Goal: Task Accomplishment & Management: Manage account settings

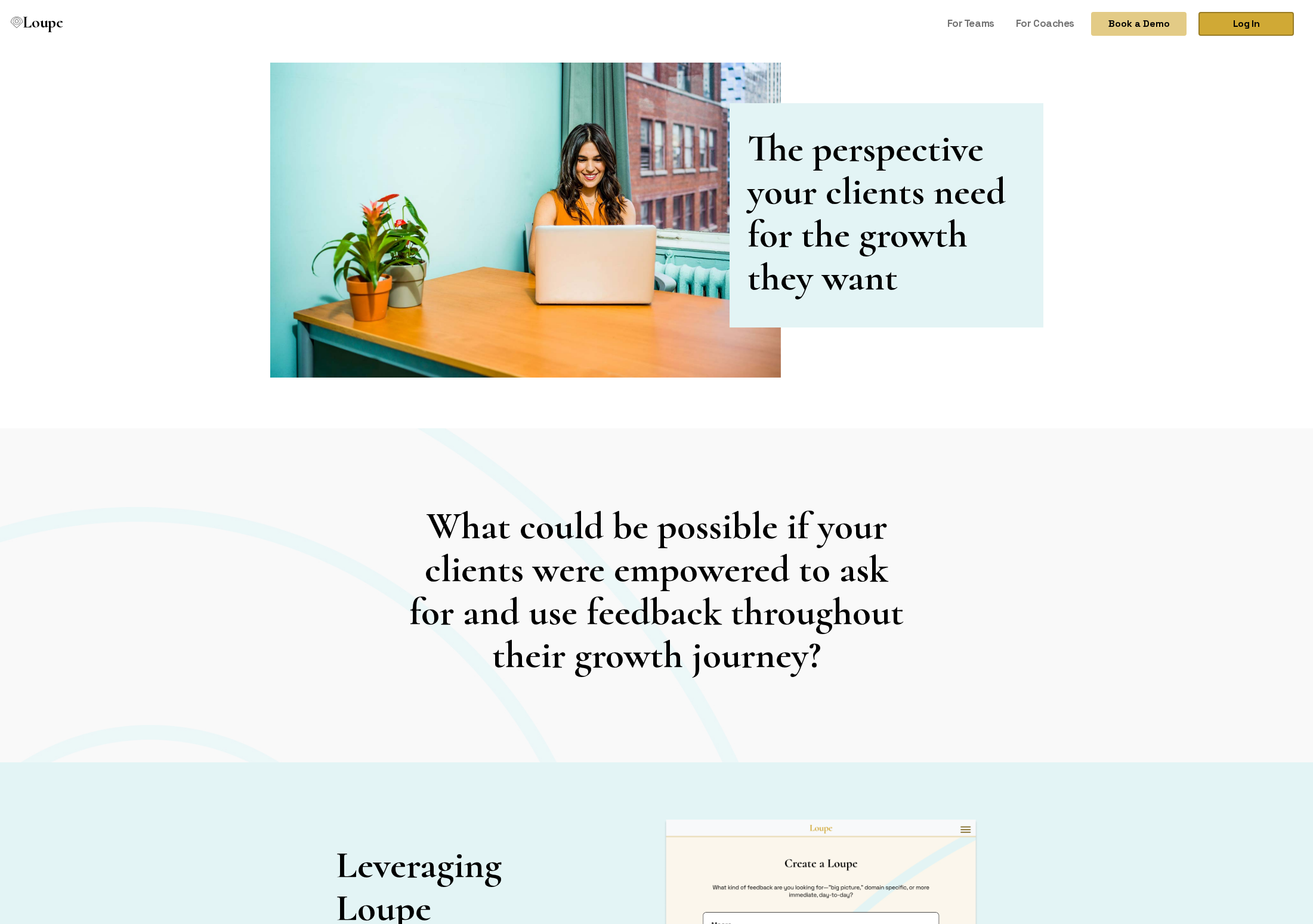
click at [1229, 25] on link "Log In" at bounding box center [1246, 23] width 95 height 24
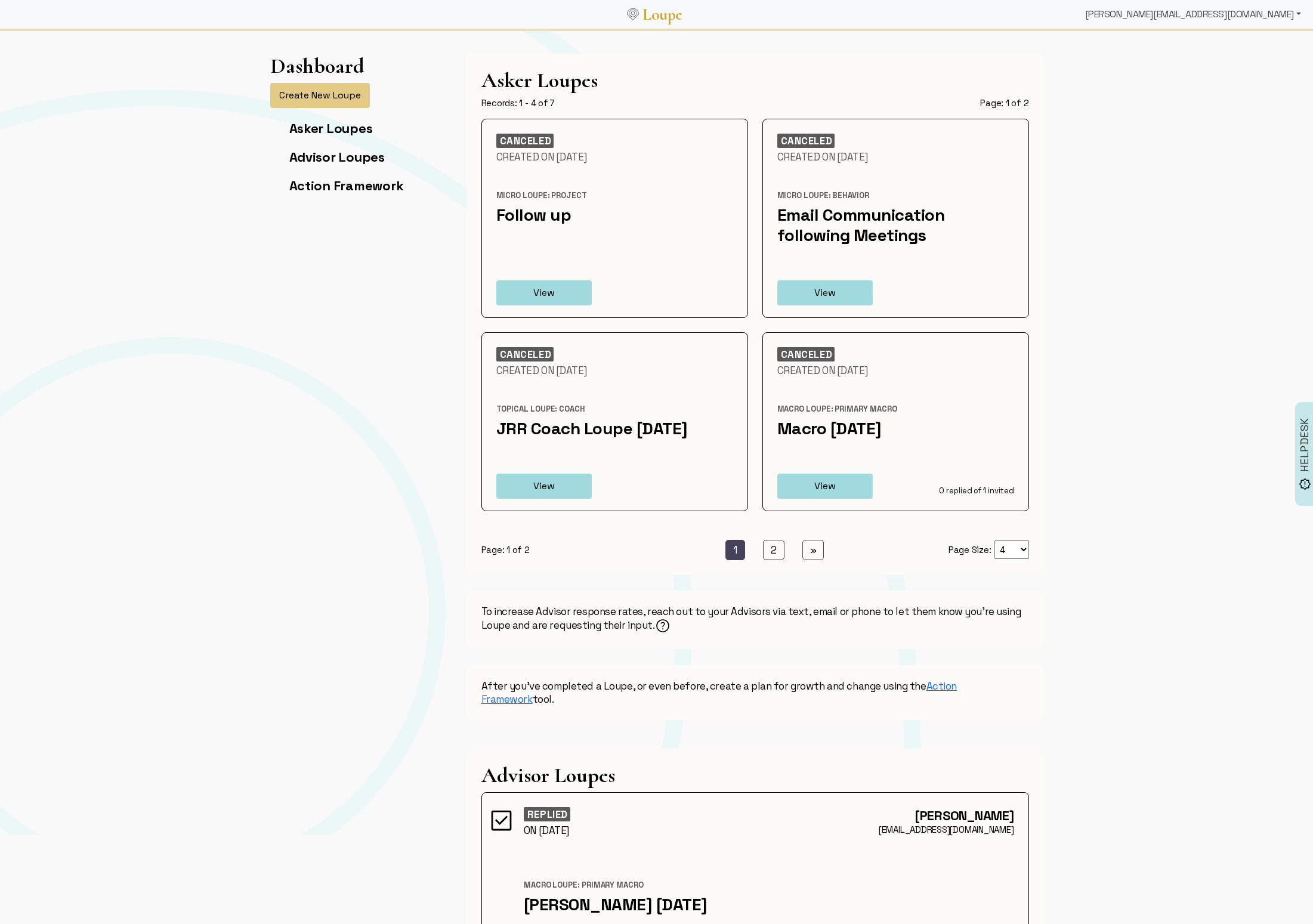
click at [524, 19] on div "[PERSON_NAME][EMAIL_ADDRESS][DOMAIN_NAME]" at bounding box center [1193, 14] width 226 height 24
click at [524, 183] on link "Coach" at bounding box center [1235, 186] width 139 height 19
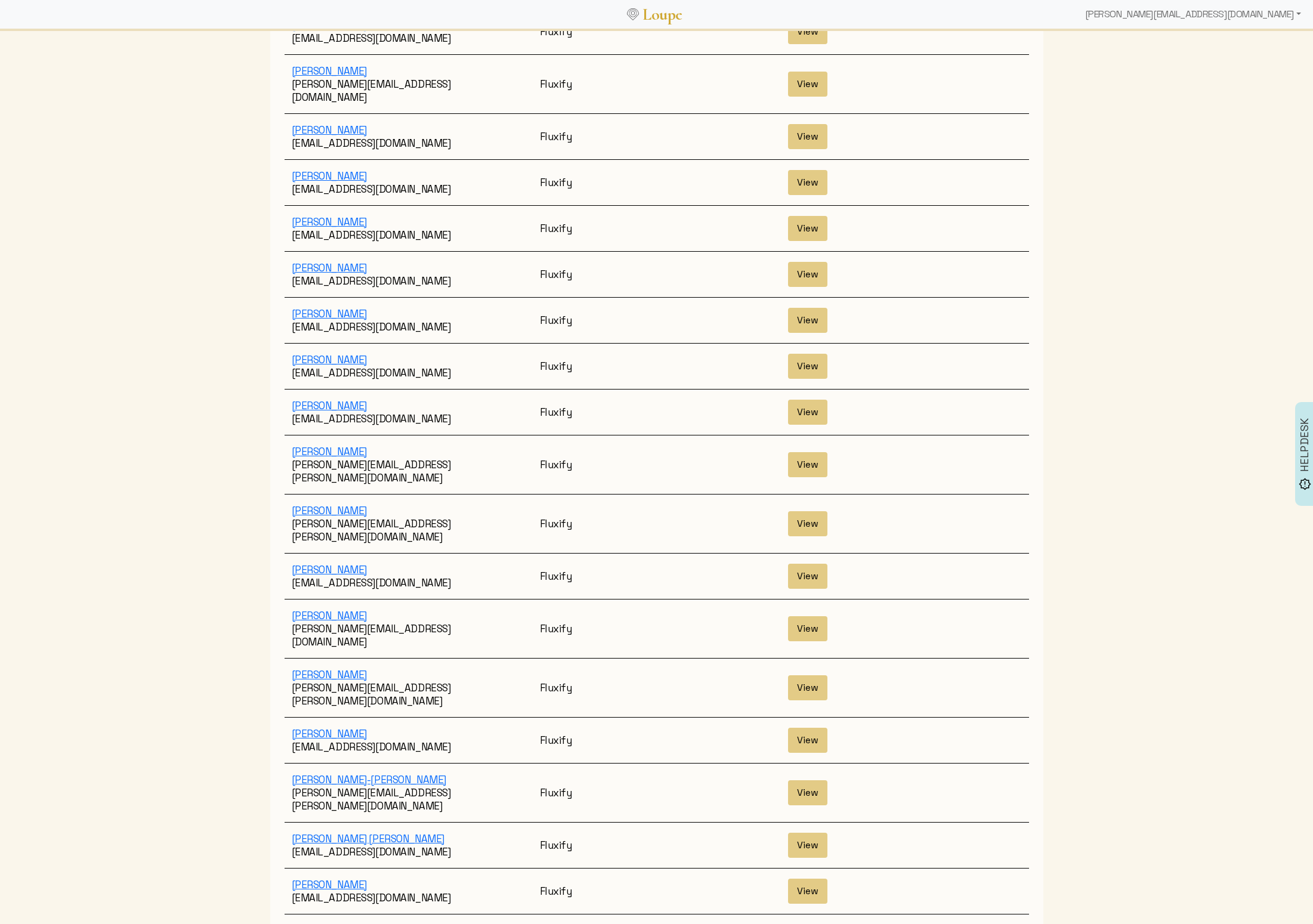
scroll to position [1708, 0]
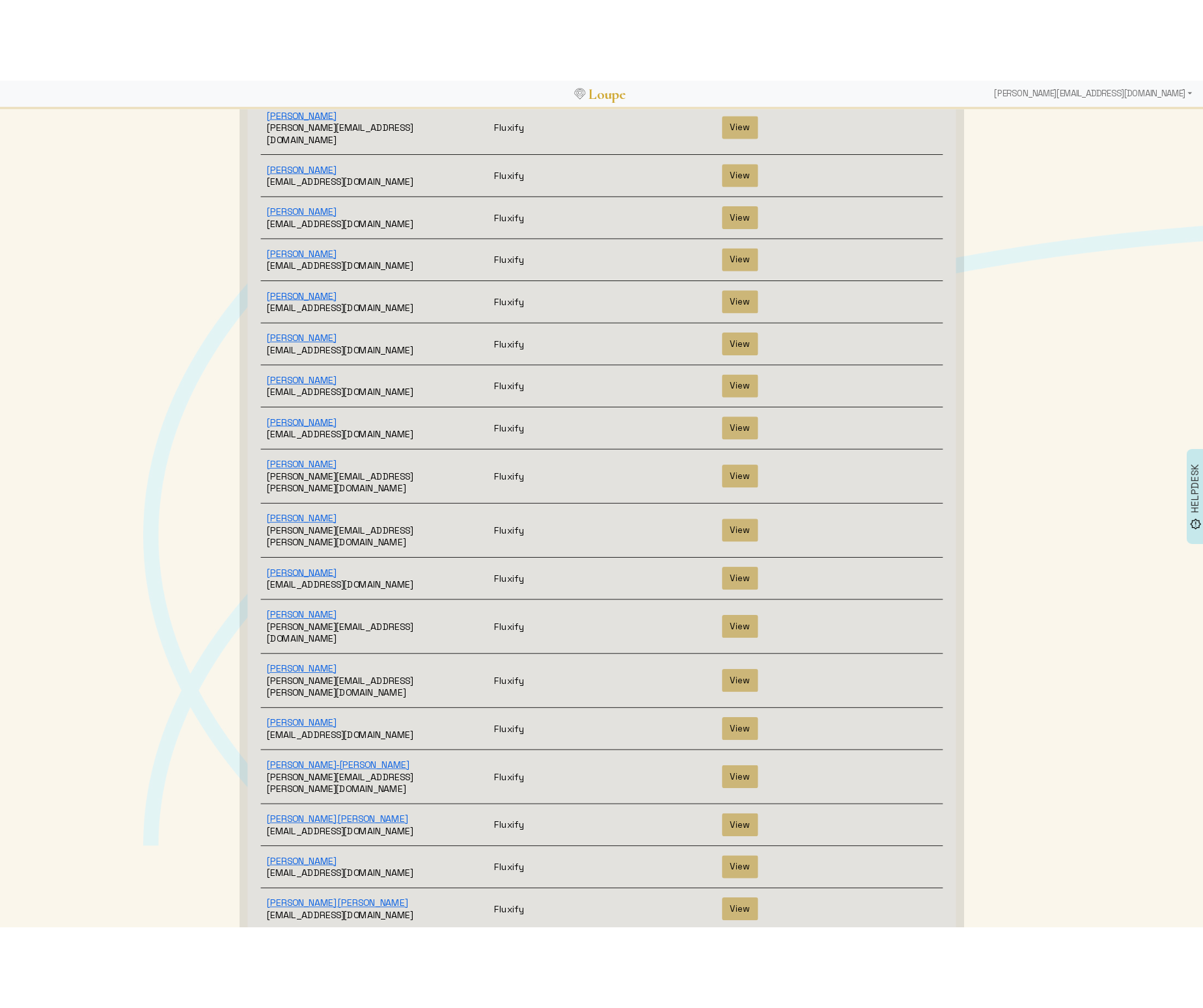
scroll to position [0, 0]
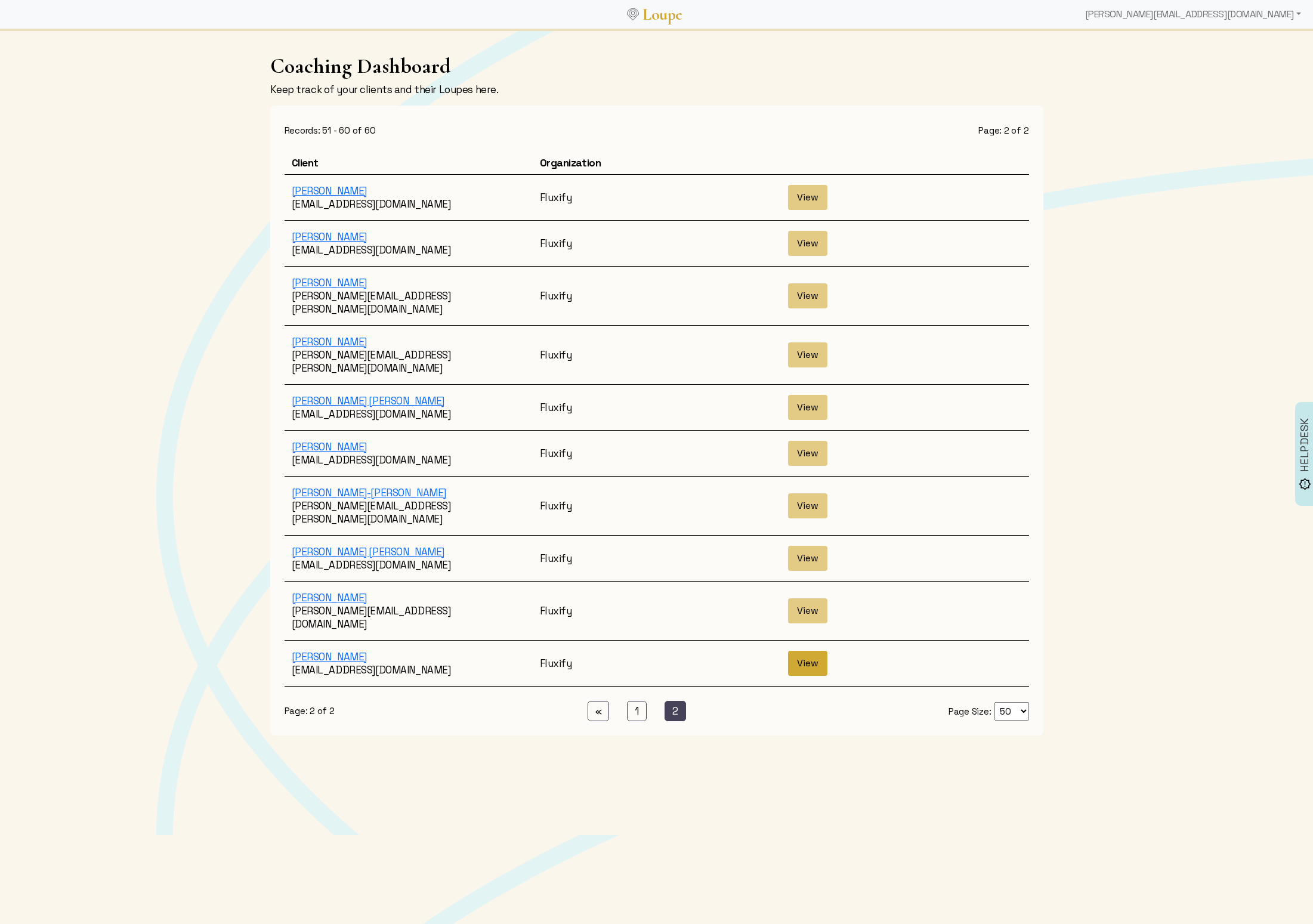
click at [524, 369] on button "View" at bounding box center [808, 663] width 39 height 25
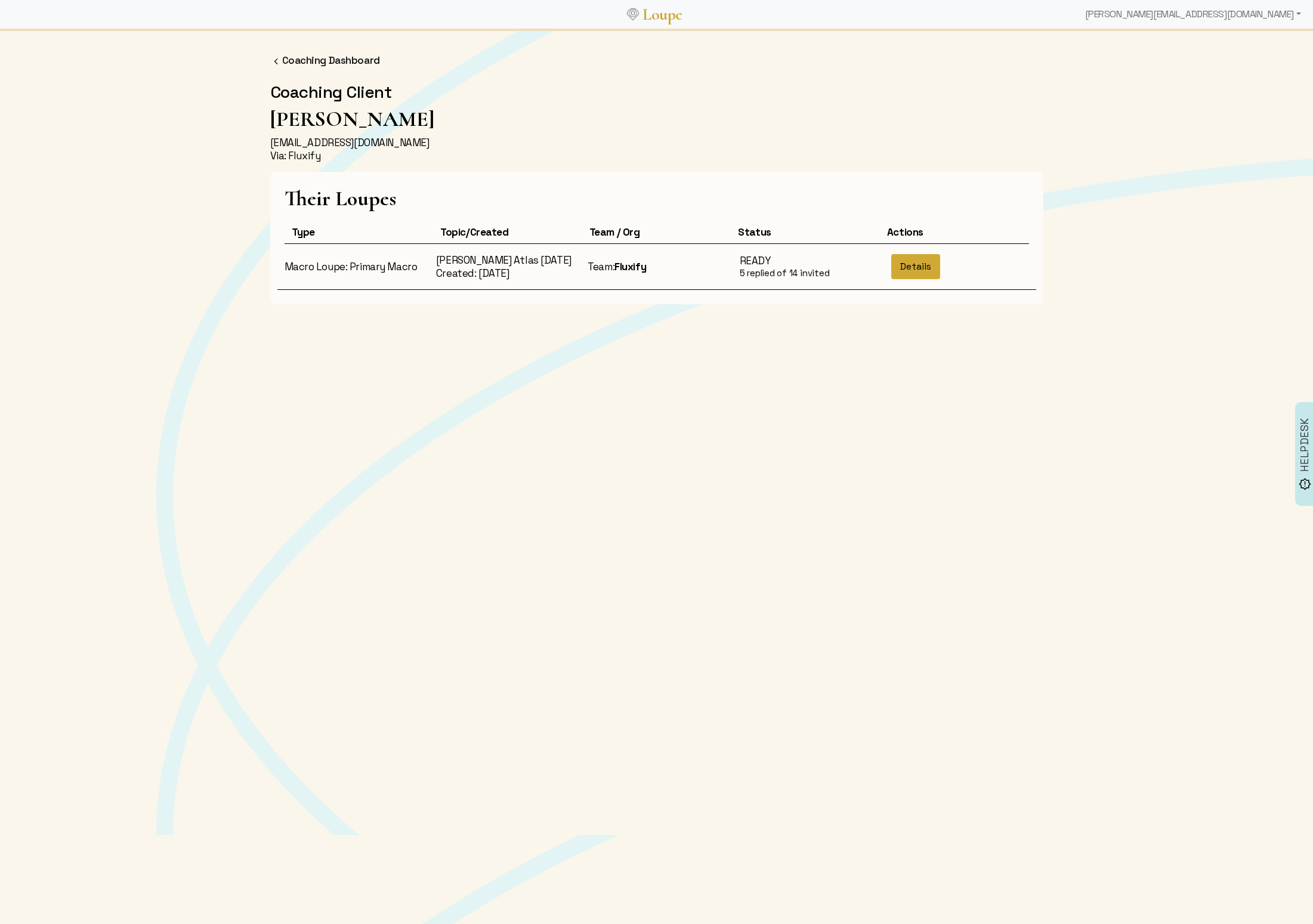
click at [524, 279] on button "Details" at bounding box center [916, 266] width 49 height 25
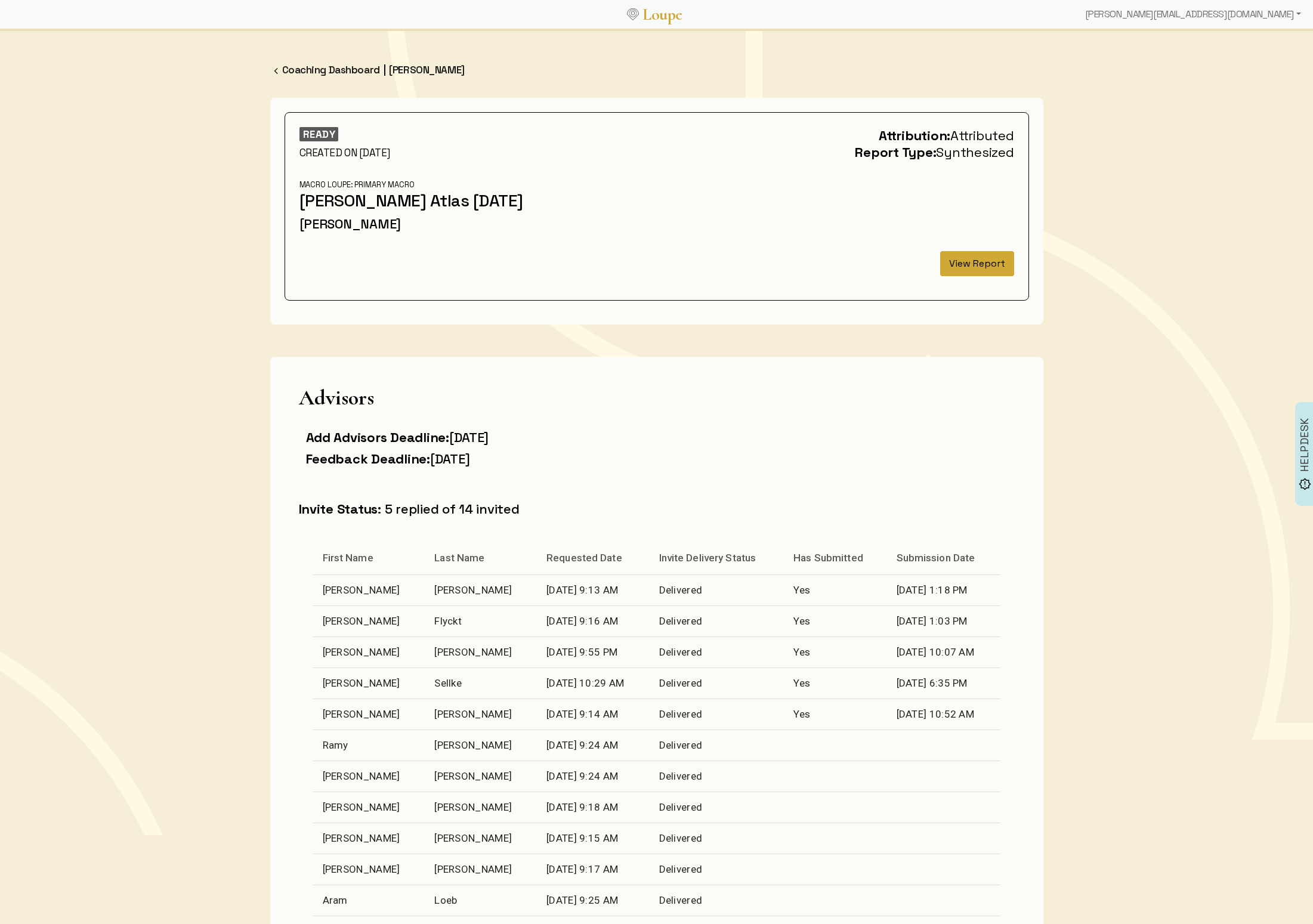
click at [524, 276] on button "View Report" at bounding box center [977, 263] width 74 height 25
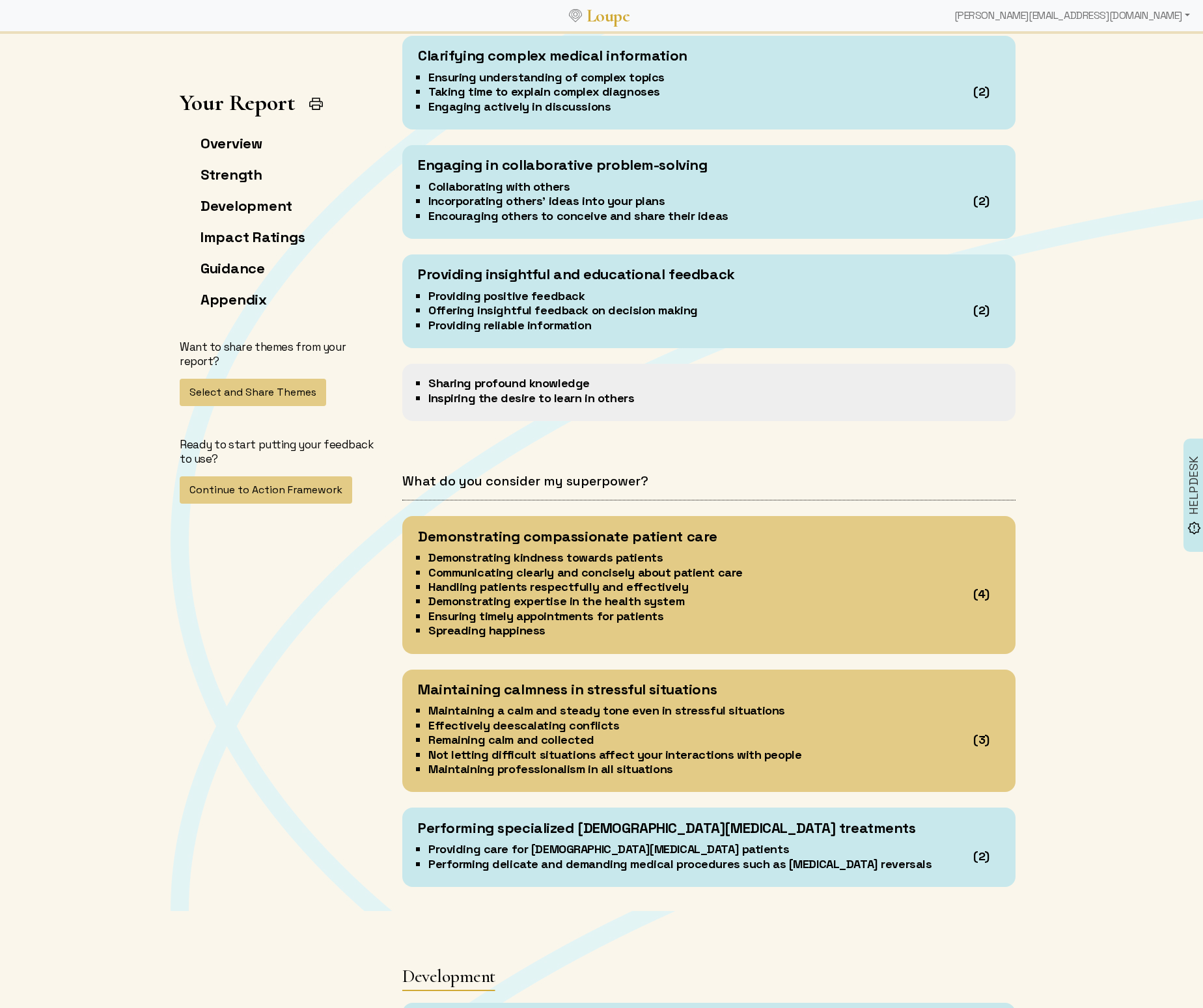
scroll to position [1589, 0]
